Goal: Task Accomplishment & Management: Manage account settings

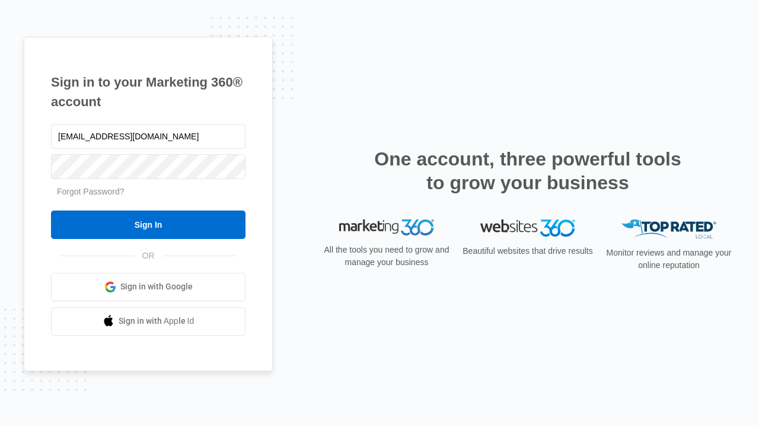
type input "[EMAIL_ADDRESS][DOMAIN_NAME]"
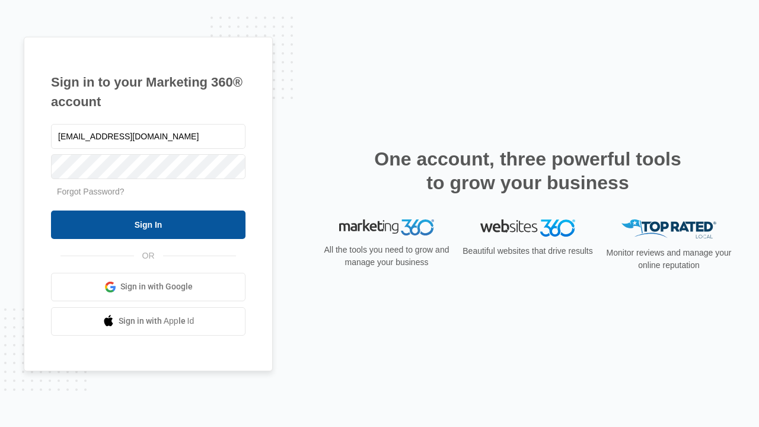
click at [148, 224] on input "Sign In" at bounding box center [148, 225] width 195 height 28
